Goal: Communication & Community: Ask a question

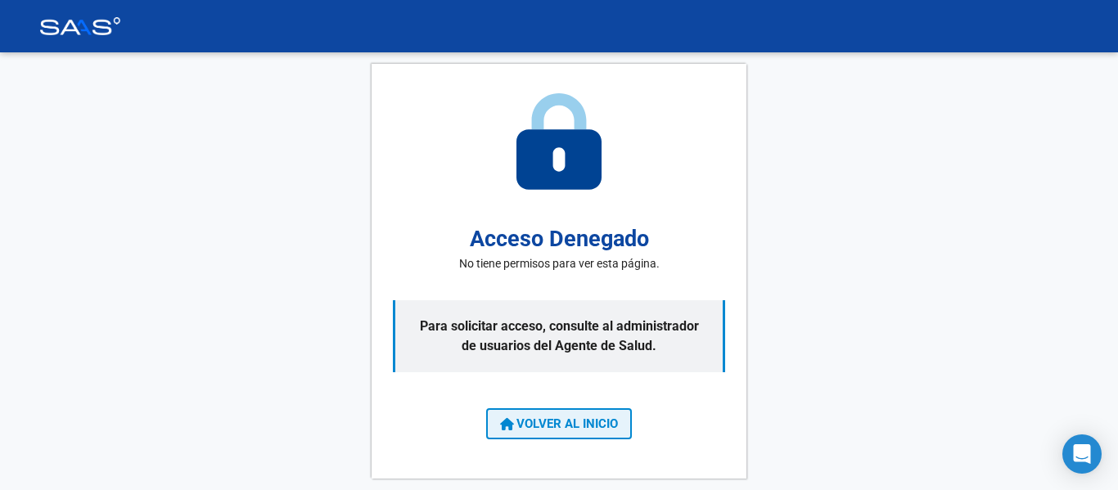
click at [592, 422] on span "VOLVER AL INICIO" at bounding box center [559, 424] width 118 height 15
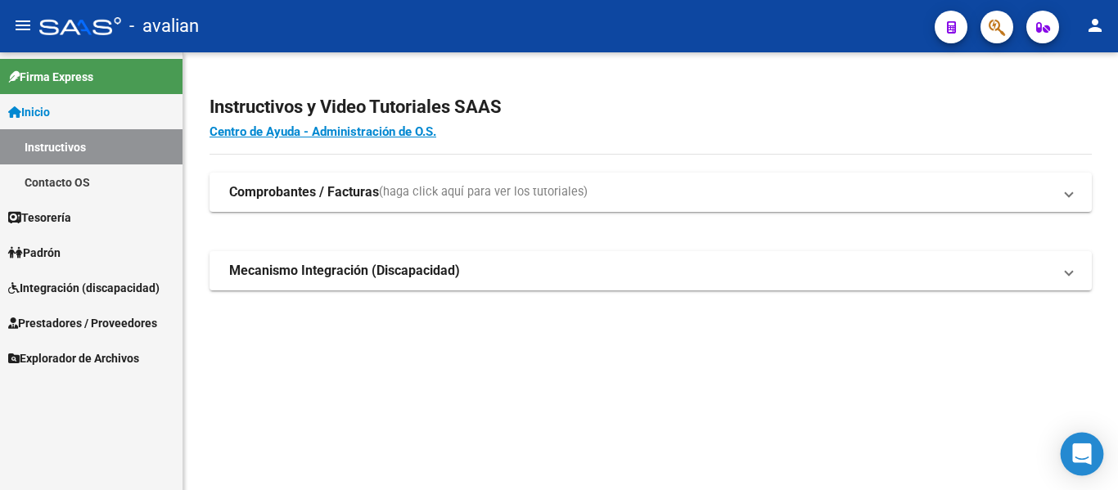
click at [1073, 455] on icon "Open Intercom Messenger" at bounding box center [1082, 454] width 21 height 21
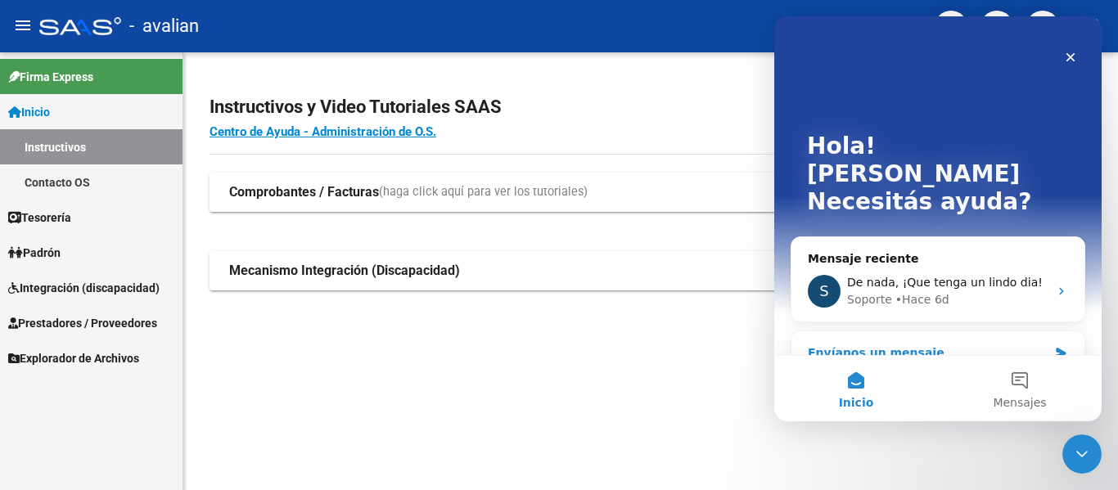
click at [850, 345] on div "Envíanos un mensaje" at bounding box center [928, 353] width 240 height 17
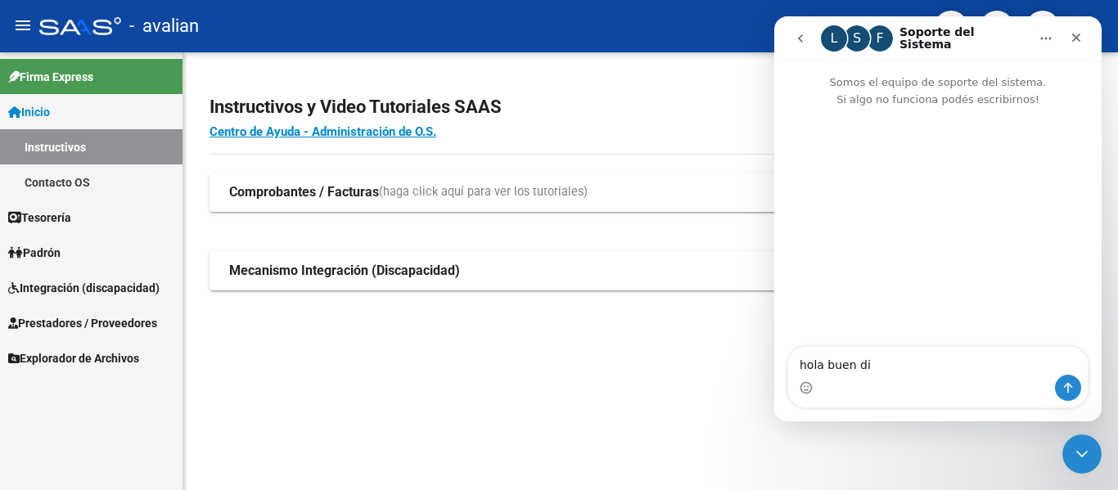
type textarea "hola buen dia"
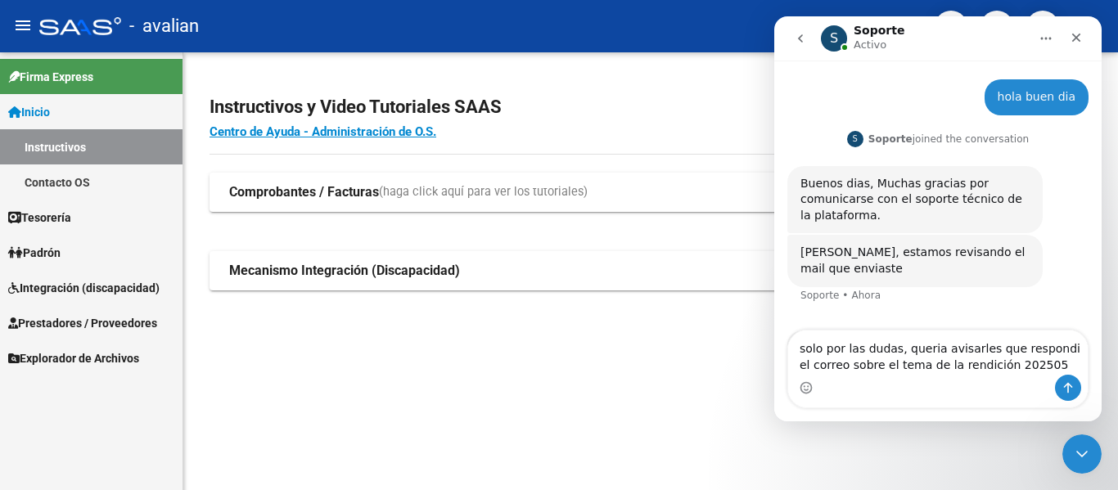
scroll to position [102, 0]
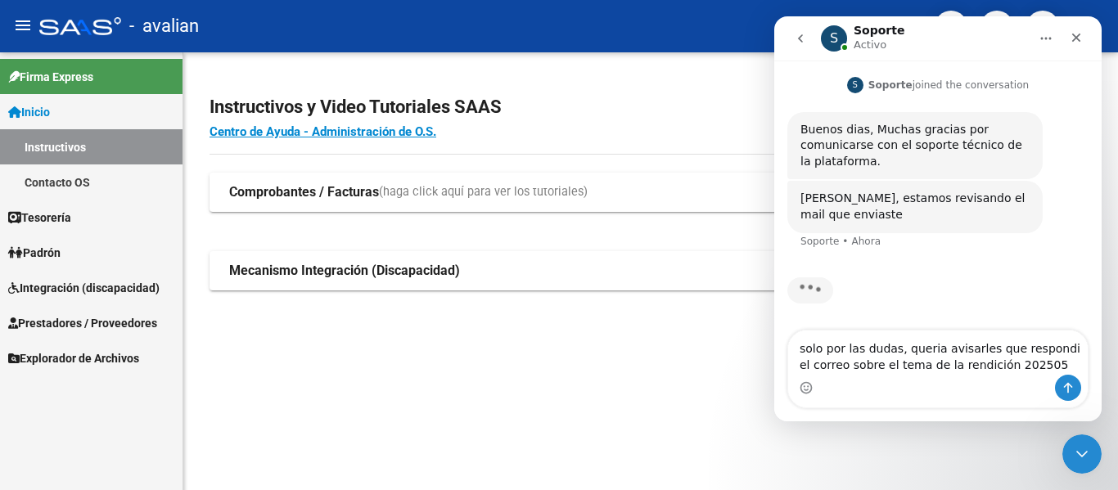
type textarea "solo por las dudas, queria avisarles que respondi el correo sobre el tema de la…"
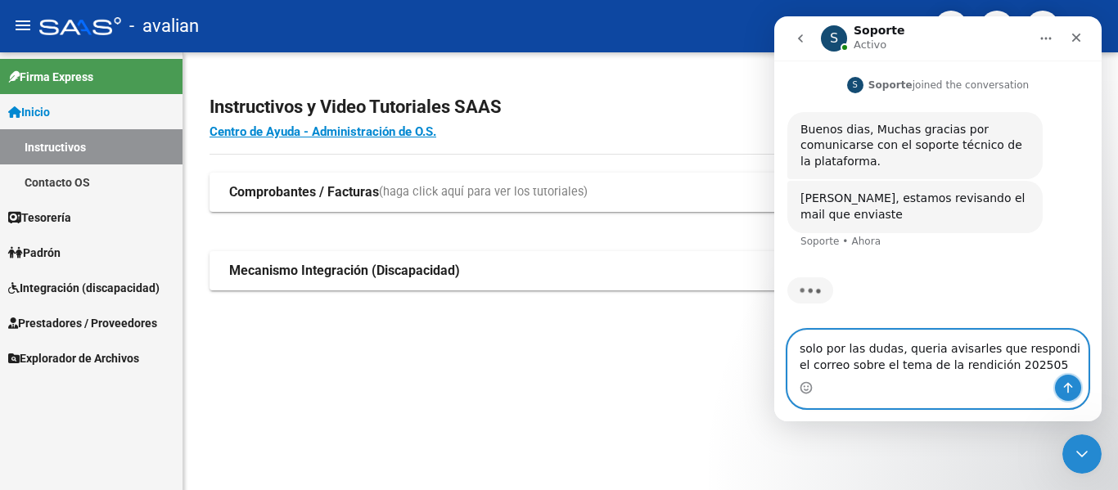
click at [1066, 389] on icon "Enviar un mensaje…" at bounding box center [1068, 387] width 13 height 13
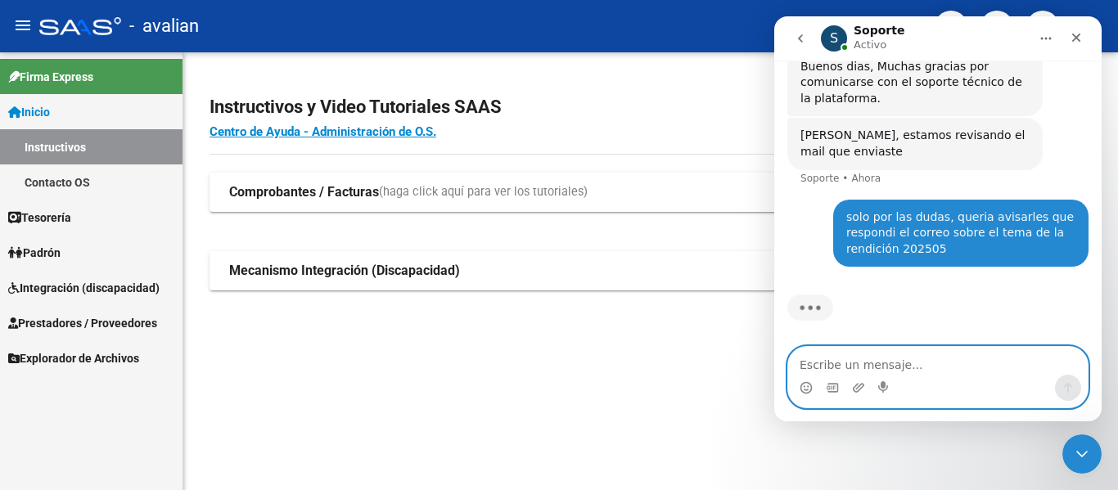
scroll to position [166, 0]
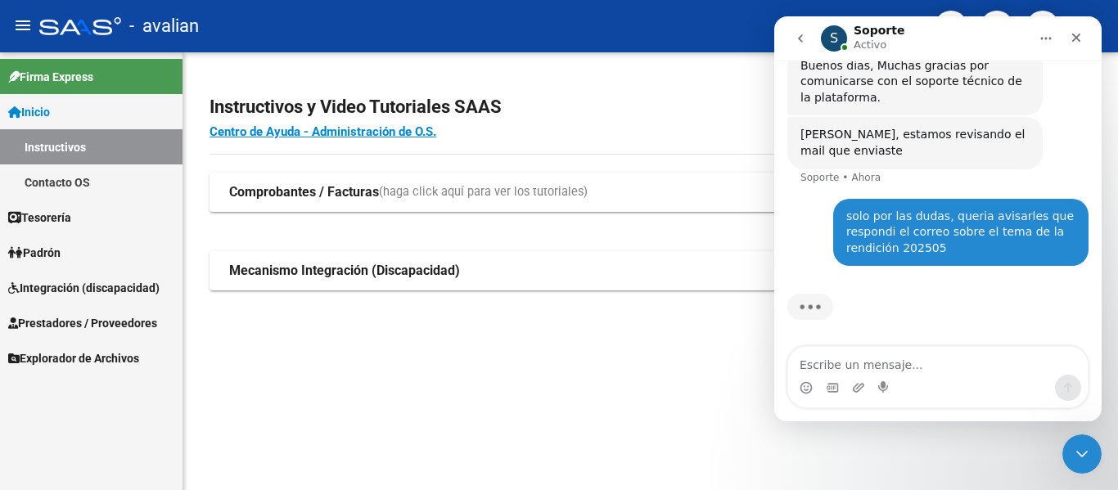
click at [875, 373] on div "Intercom Messenger" at bounding box center [938, 377] width 300 height 61
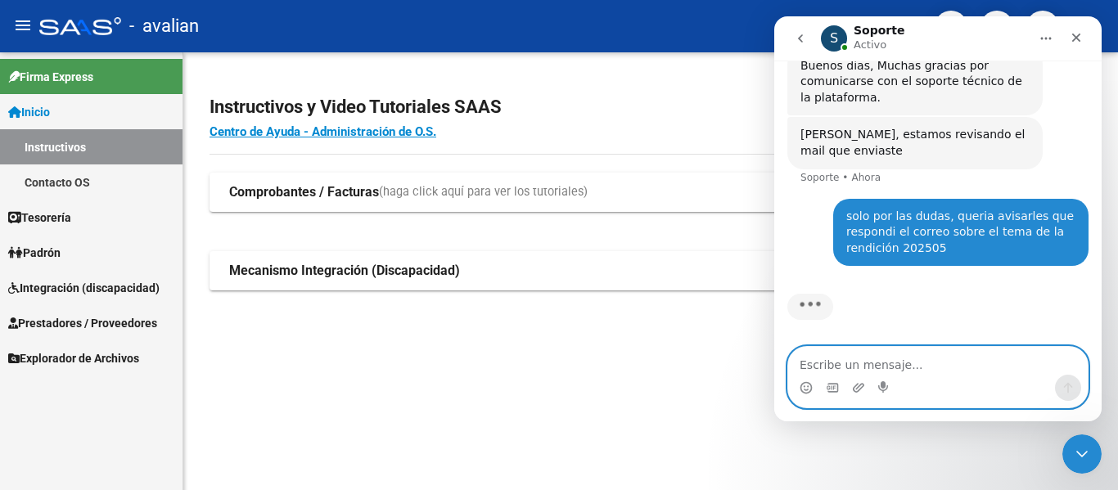
click at [868, 367] on textarea "Escribe un mensaje..." at bounding box center [938, 361] width 300 height 28
type textarea "aaa perfecto"
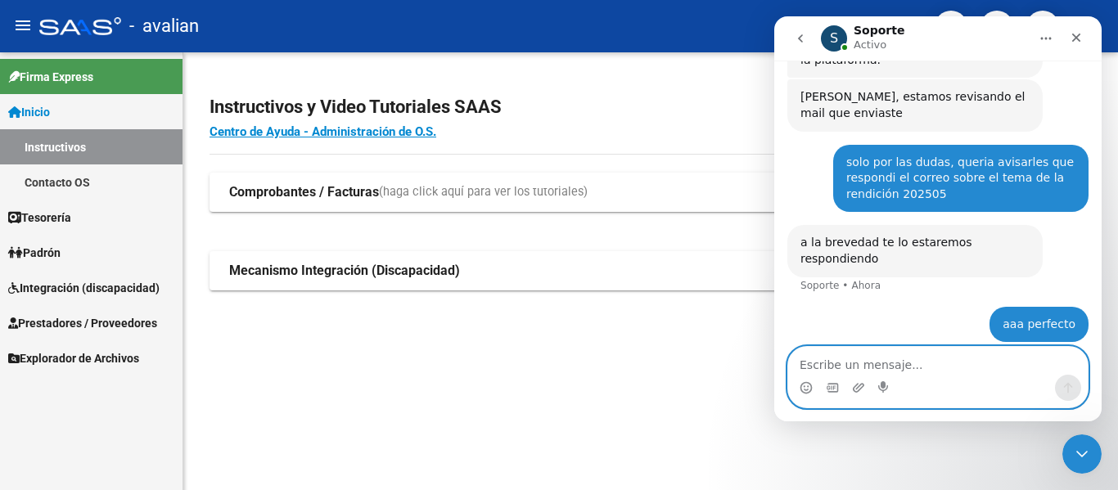
scroll to position [201, 0]
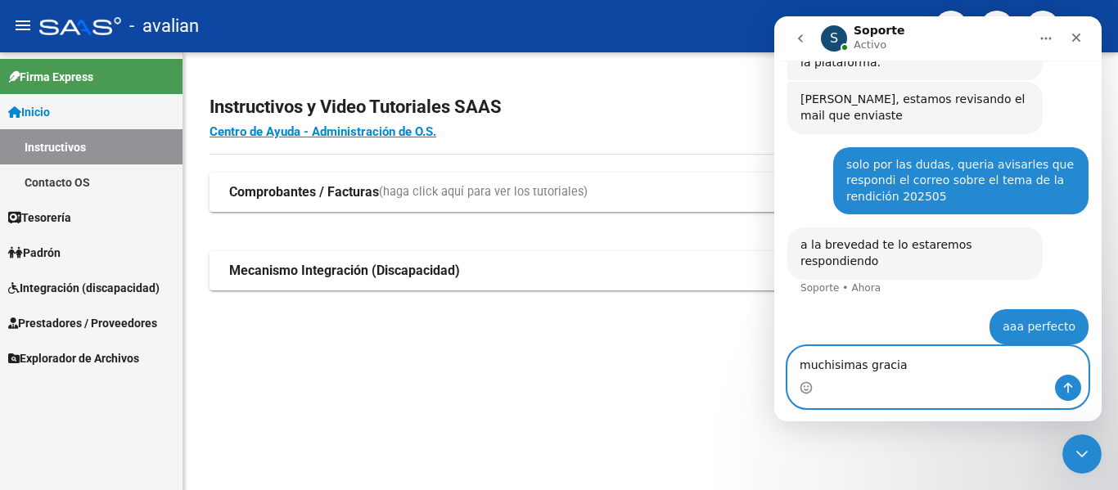
type textarea "muchisimas gracias"
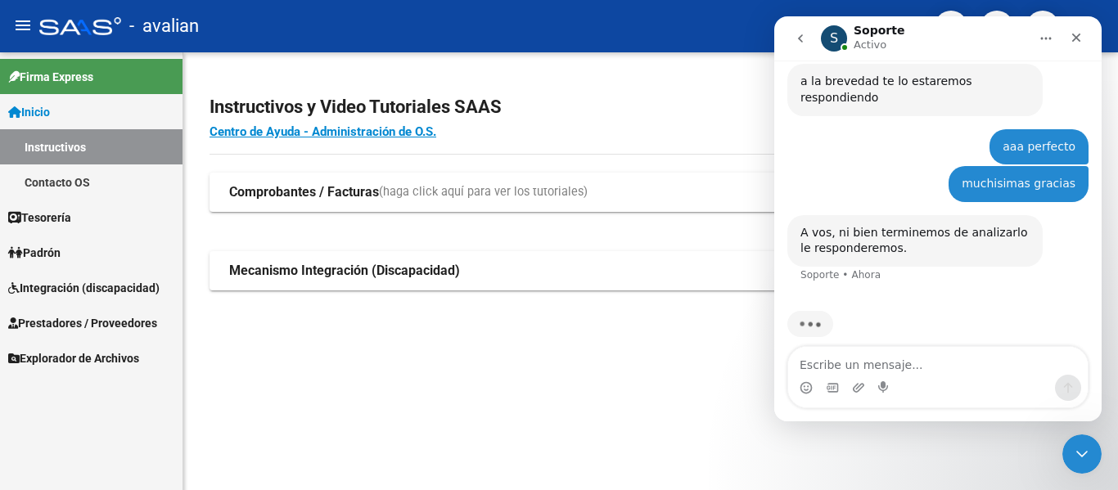
scroll to position [366, 0]
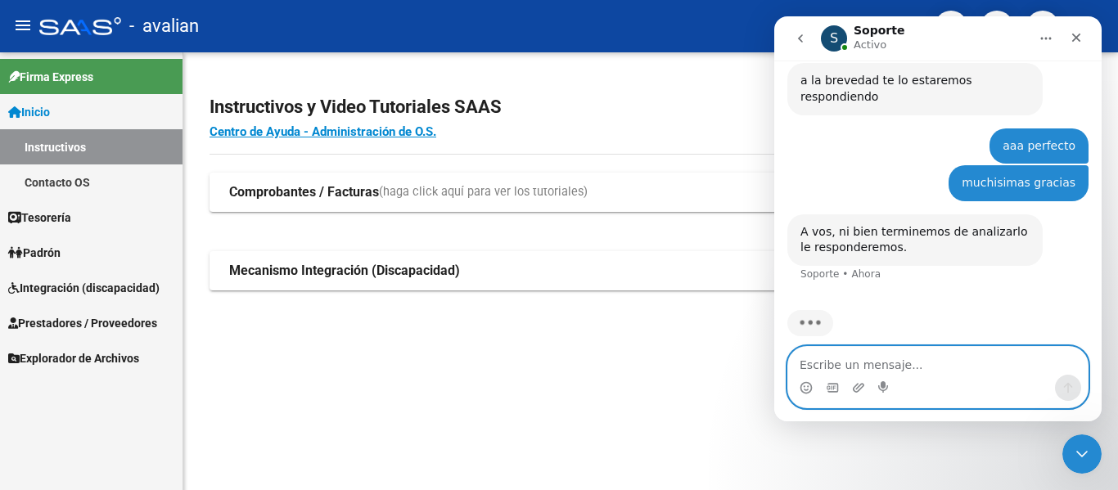
click at [842, 359] on textarea "Escribe un mensaje..." at bounding box center [938, 361] width 300 height 28
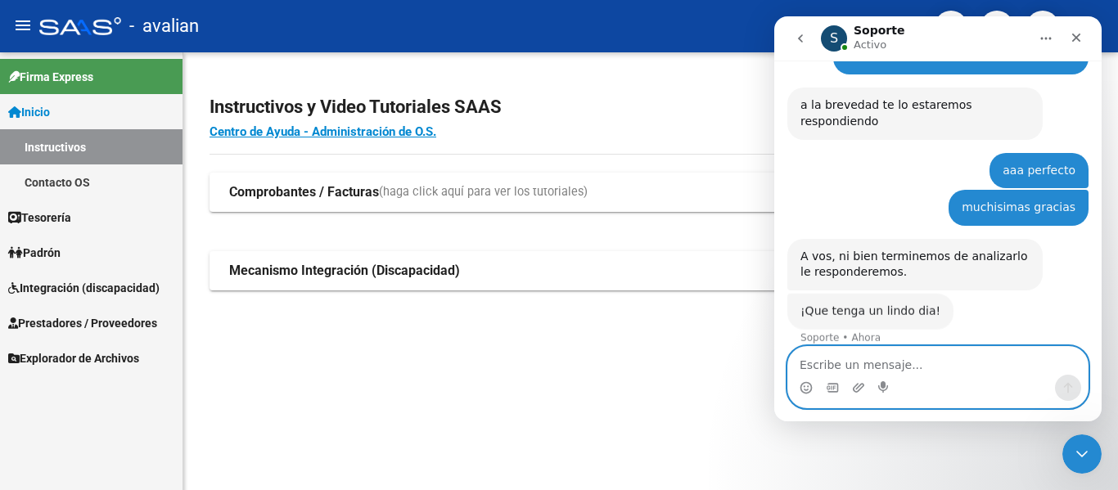
scroll to position [341, 0]
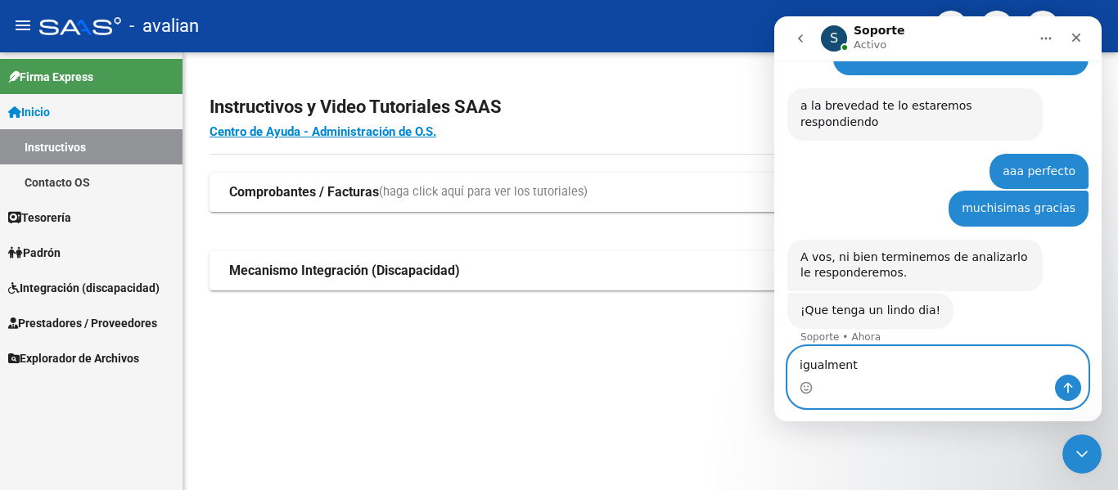
type textarea "igualmente"
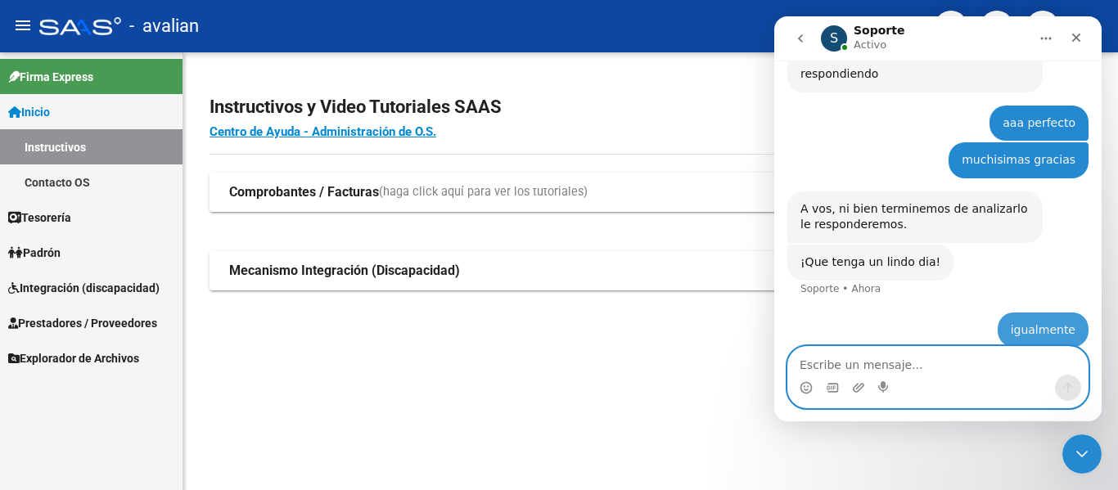
scroll to position [390, 0]
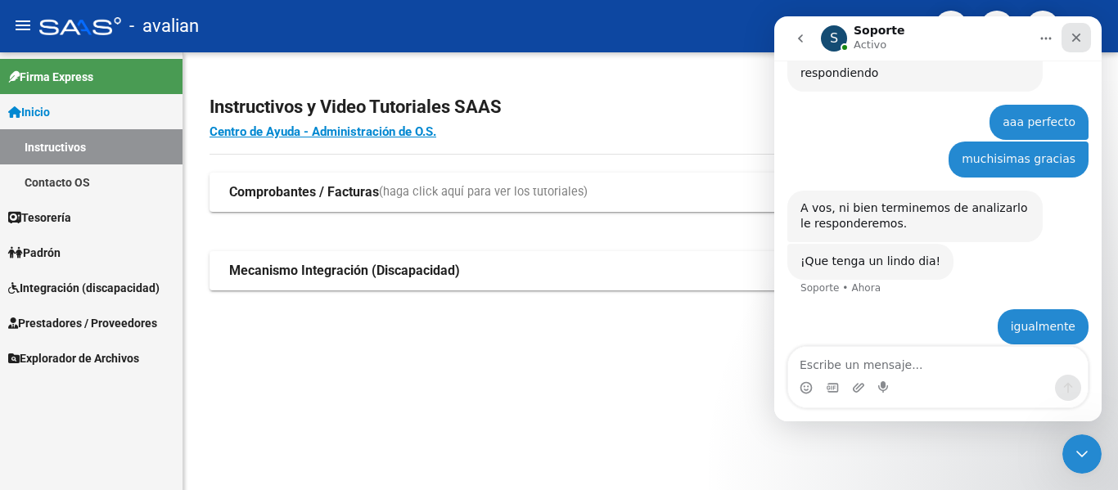
click at [1069, 41] on div "Cerrar" at bounding box center [1076, 37] width 29 height 29
